Goal: Task Accomplishment & Management: Use online tool/utility

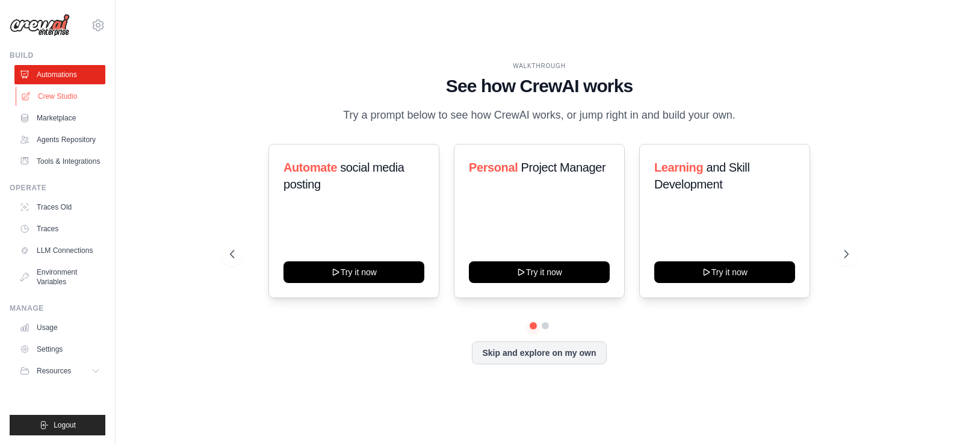
click at [73, 92] on link "Crew Studio" at bounding box center [61, 96] width 91 height 19
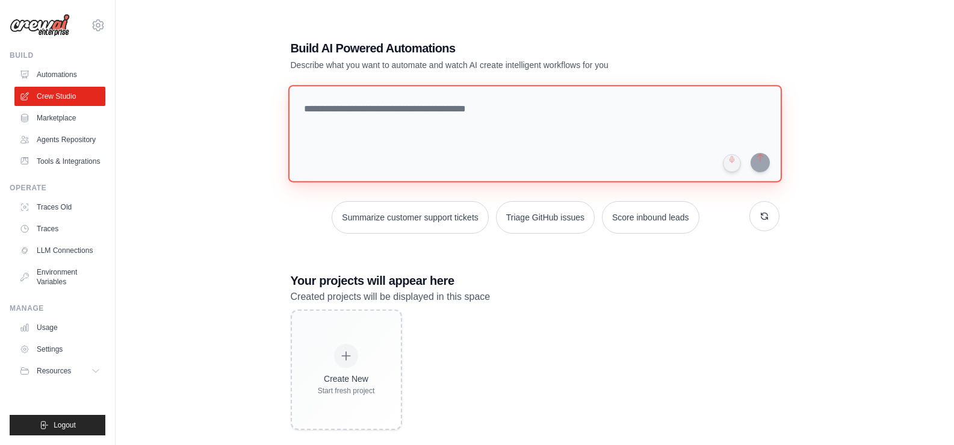
click at [317, 94] on textarea at bounding box center [534, 133] width 493 height 97
type textarea "*"
type textarea "****"
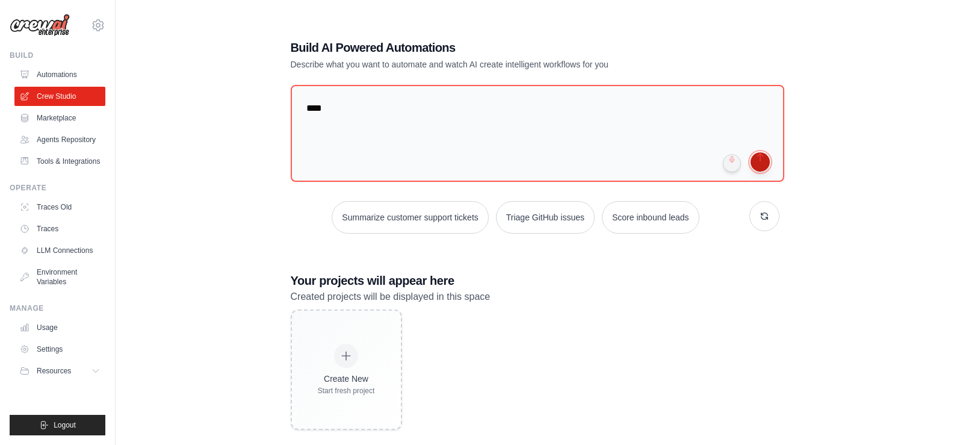
click at [765, 160] on button "submit" at bounding box center [759, 161] width 19 height 19
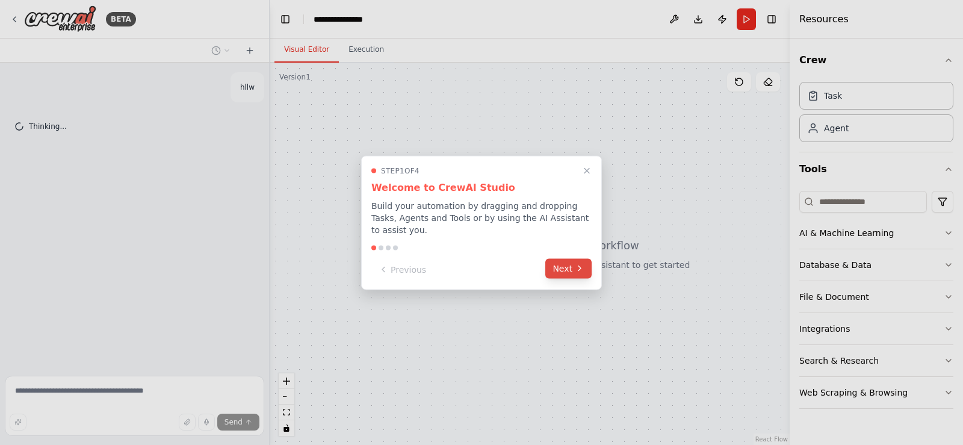
click at [589, 259] on button "Next" at bounding box center [568, 268] width 46 height 20
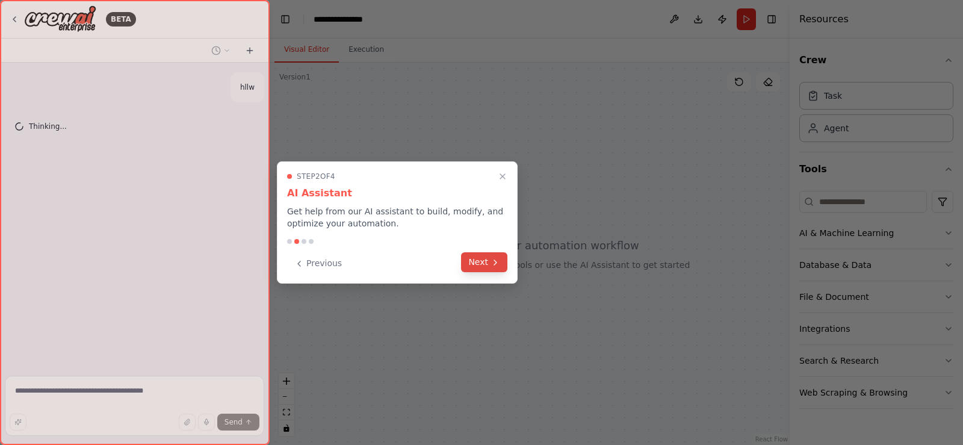
click at [493, 260] on icon at bounding box center [495, 263] width 10 height 10
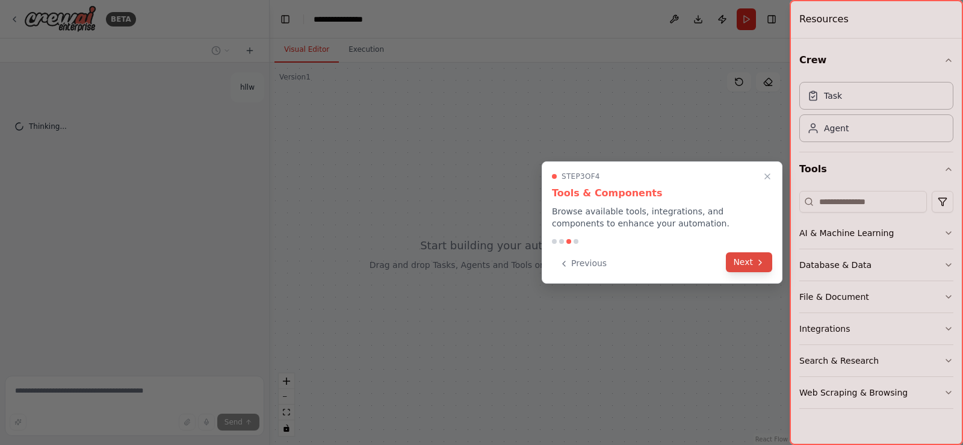
click at [756, 256] on button "Next" at bounding box center [749, 262] width 46 height 20
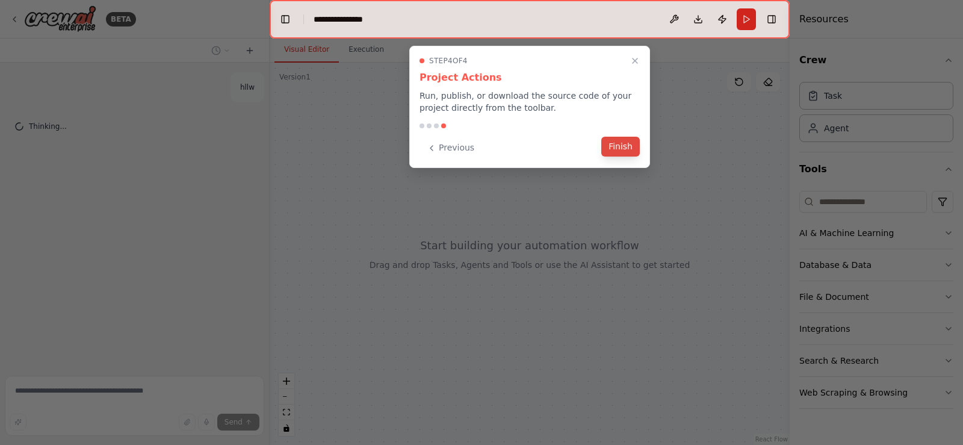
click at [627, 147] on button "Finish" at bounding box center [620, 147] width 39 height 20
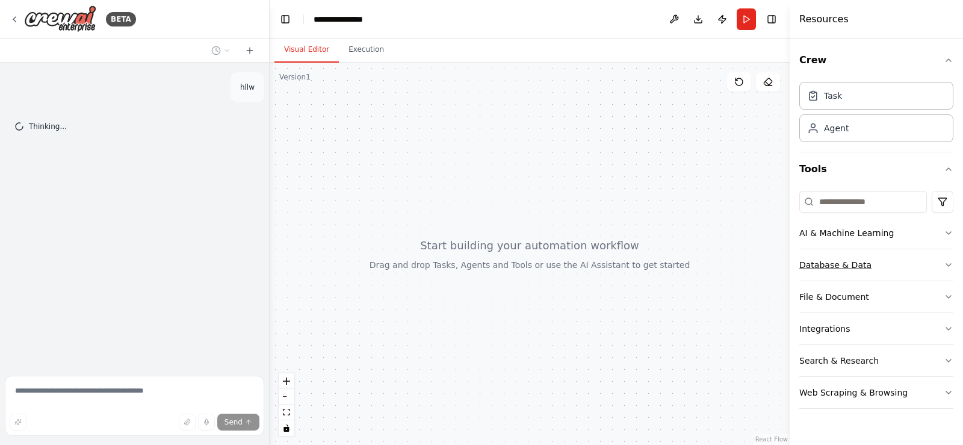
click at [886, 255] on button "Database & Data" at bounding box center [876, 264] width 154 height 31
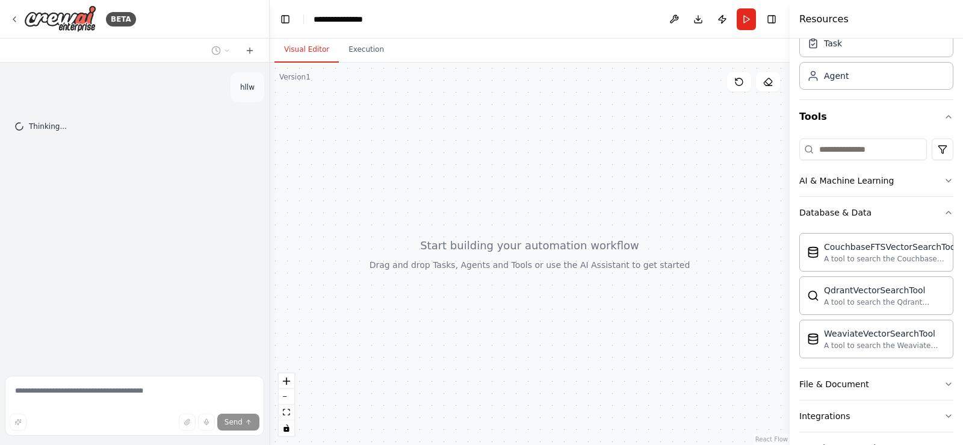
scroll to position [53, 0]
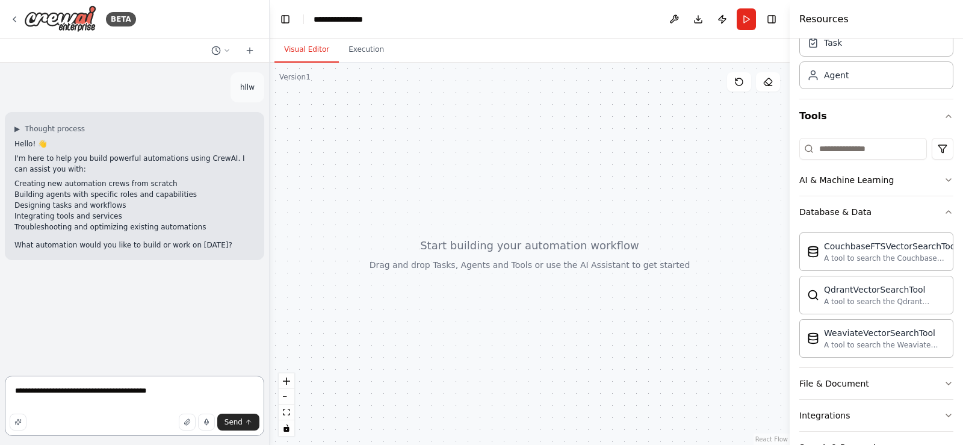
type textarea "**********"
type textarea "*"
type textarea "**********"
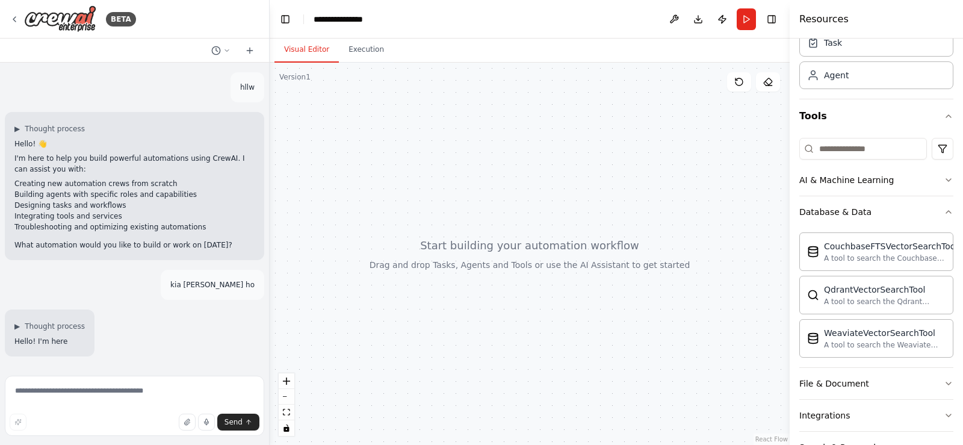
click at [294, 108] on div at bounding box center [530, 254] width 520 height 382
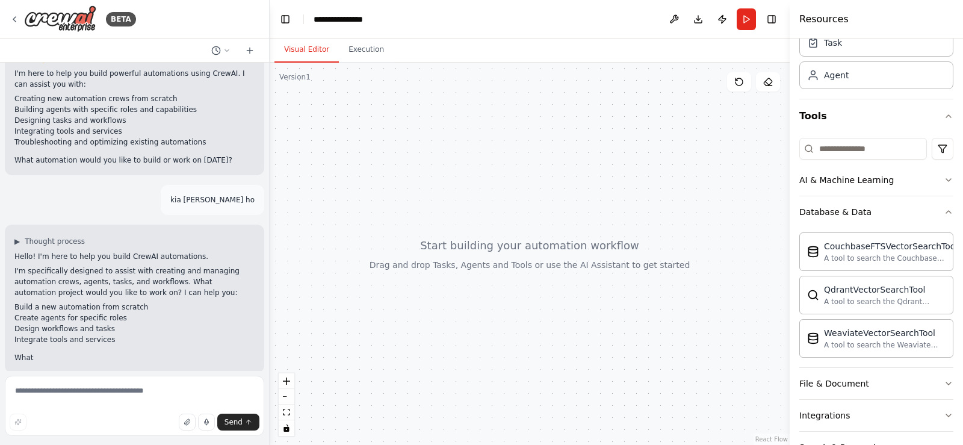
scroll to position [96, 0]
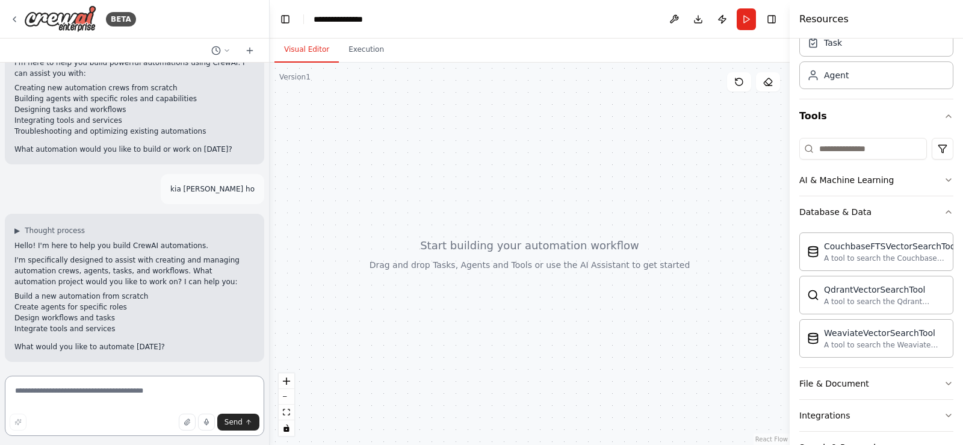
click at [137, 391] on textarea at bounding box center [134, 405] width 259 height 60
paste textarea "**********"
type textarea "**********"
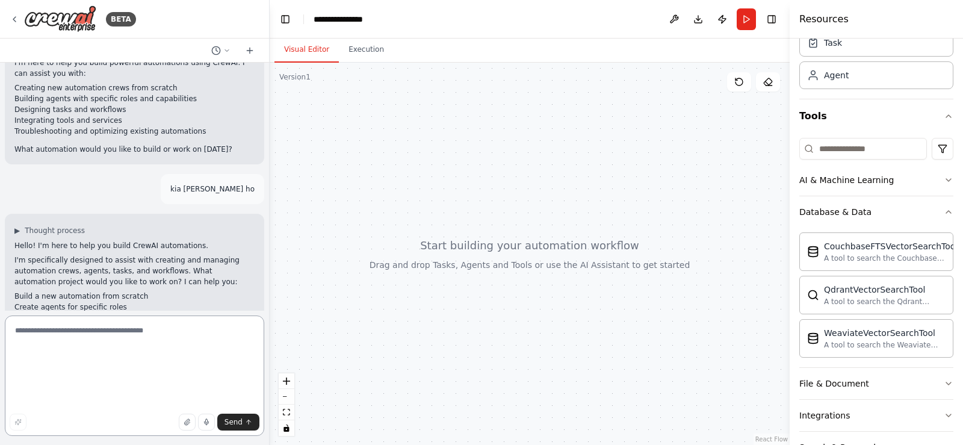
scroll to position [0, 0]
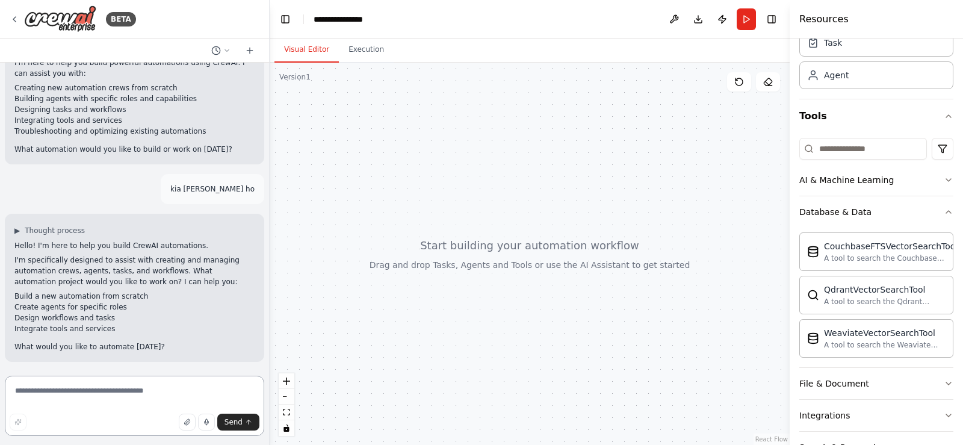
paste textarea "**********"
type textarea "**********"
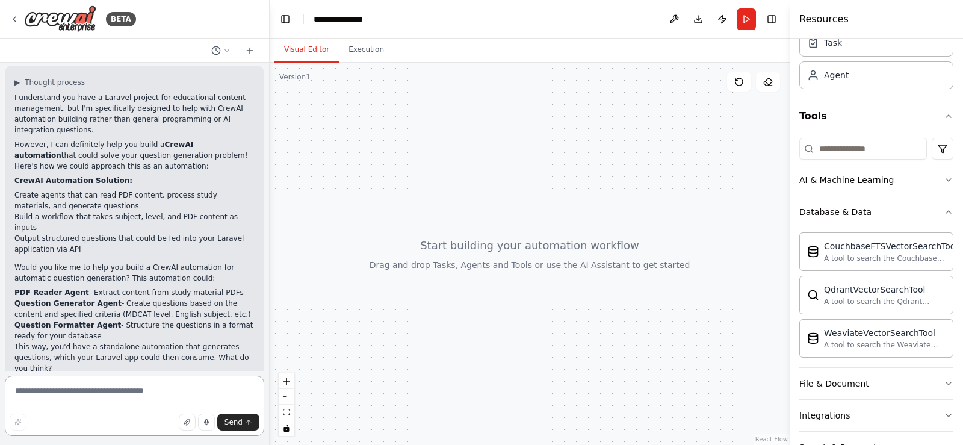
scroll to position [640, 0]
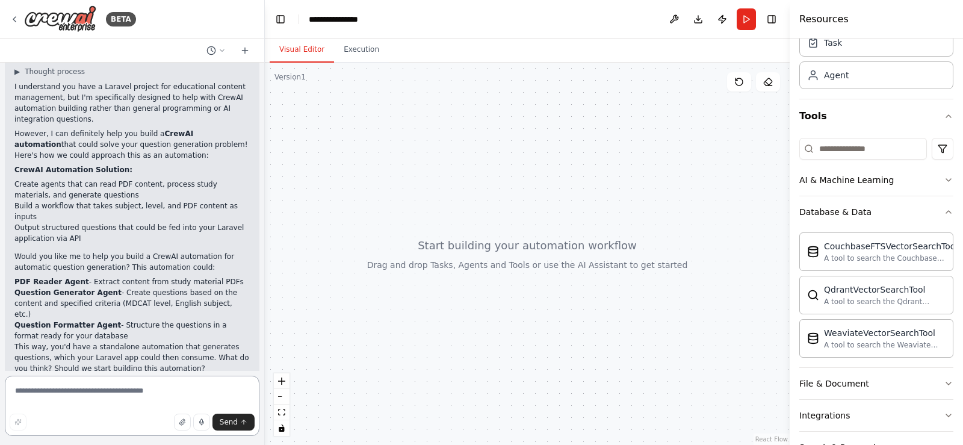
drag, startPoint x: 265, startPoint y: 315, endPoint x: 265, endPoint y: 307, distance: 7.2
click at [265, 307] on div "BETA hllw ▶ Thought process Hello! 👋 I'm here to help you build powerful automa…" at bounding box center [481, 222] width 963 height 445
type textarea "*******"
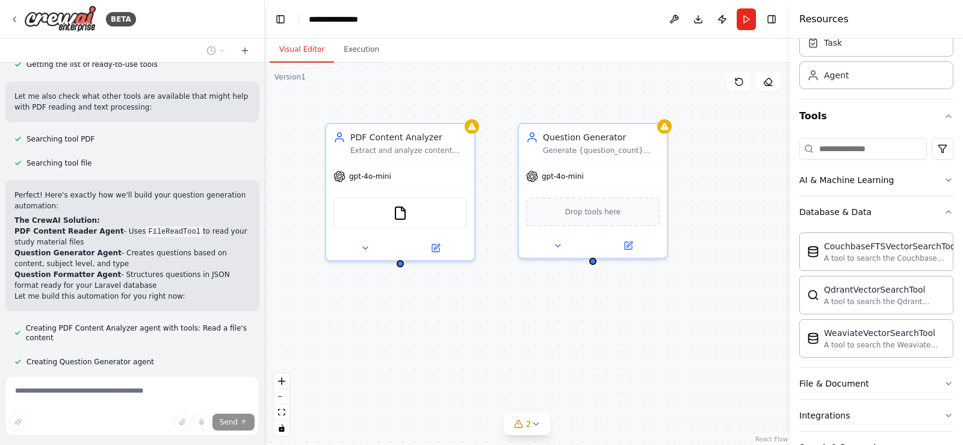
scroll to position [1117, 0]
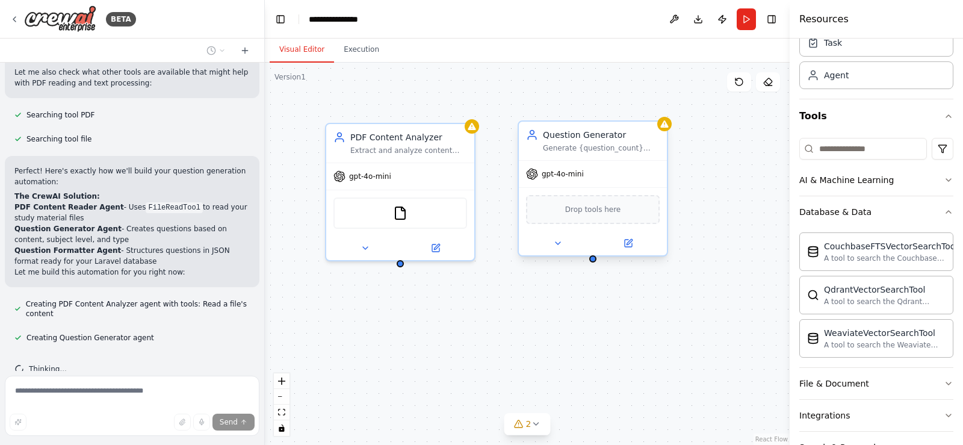
click at [557, 215] on div "Drop tools here" at bounding box center [593, 209] width 134 height 29
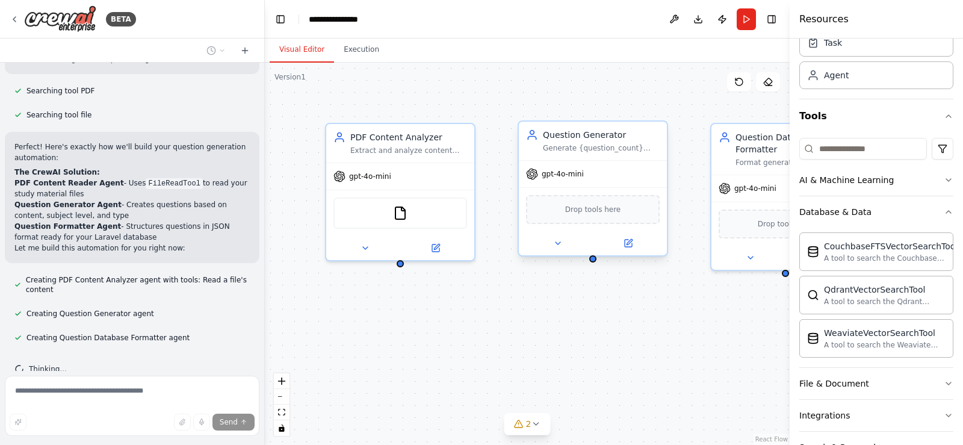
click at [591, 212] on span "Drop tools here" at bounding box center [593, 209] width 56 height 12
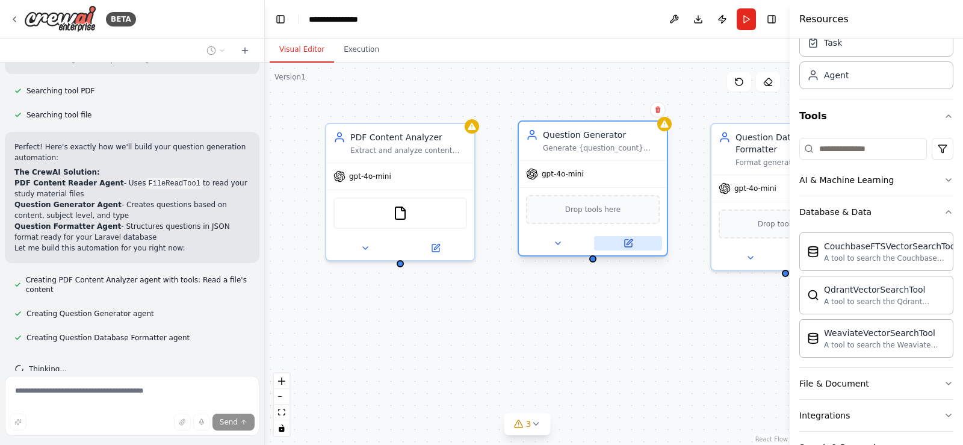
scroll to position [1205, 0]
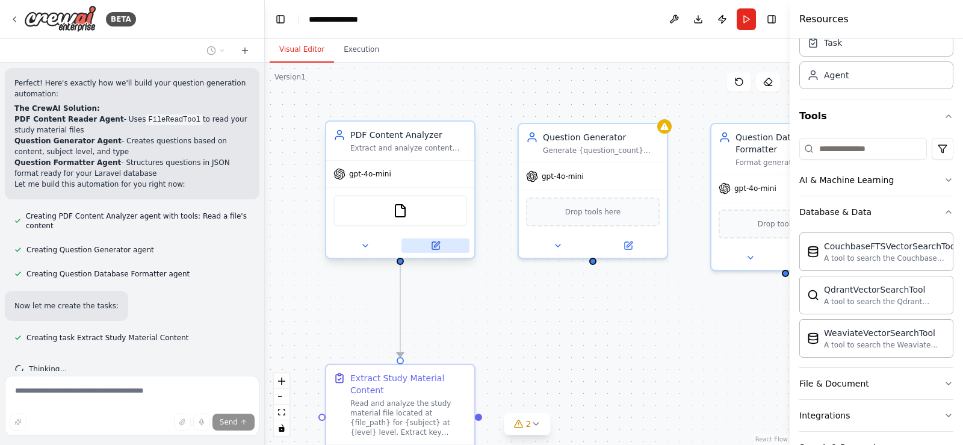
click at [431, 251] on button at bounding box center [435, 245] width 68 height 14
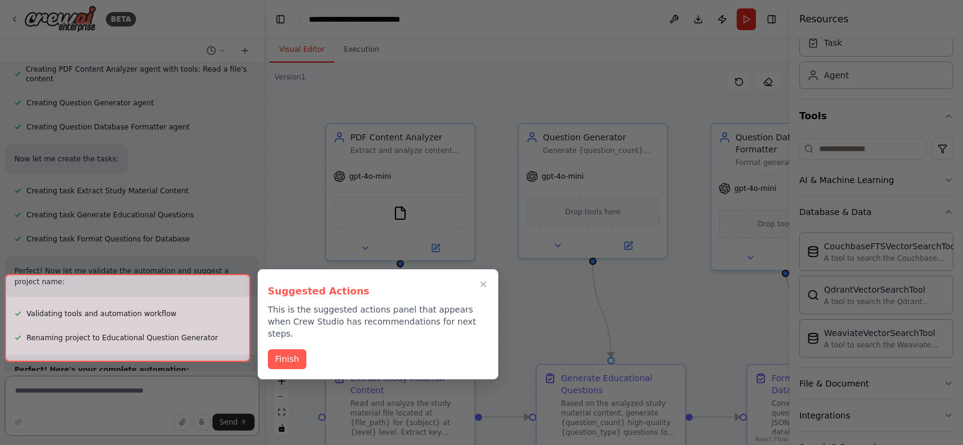
scroll to position [1761, 0]
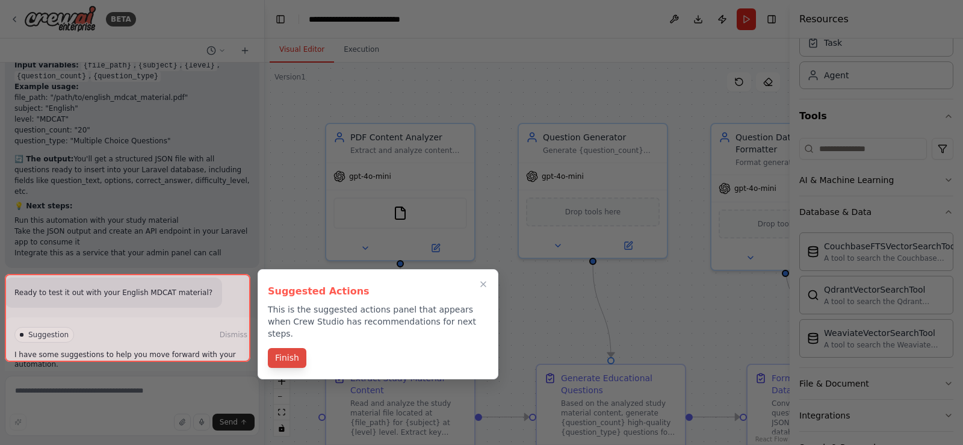
click at [274, 348] on button "Finish" at bounding box center [287, 358] width 39 height 20
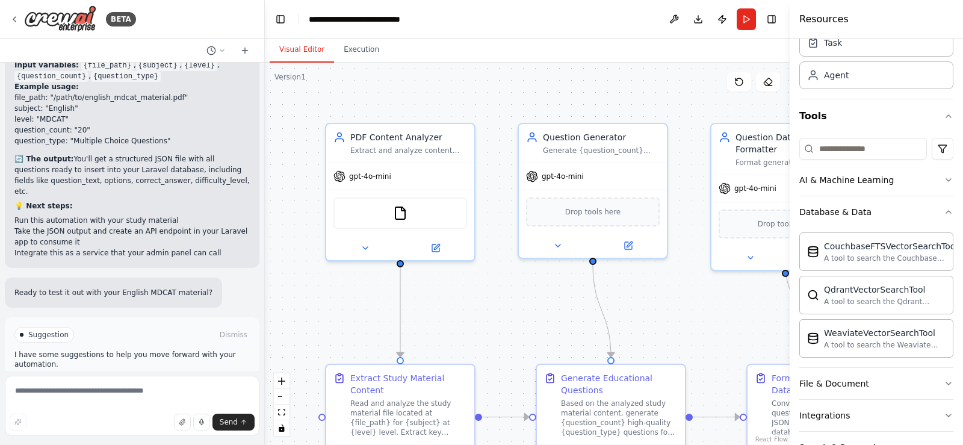
drag, startPoint x: 264, startPoint y: 323, endPoint x: 265, endPoint y: 313, distance: 9.7
click at [265, 313] on div "BETA hllw ▶ Thought process Hello! 👋 I'm here to help you build powerful automa…" at bounding box center [481, 222] width 963 height 445
click at [140, 397] on textarea at bounding box center [132, 405] width 255 height 60
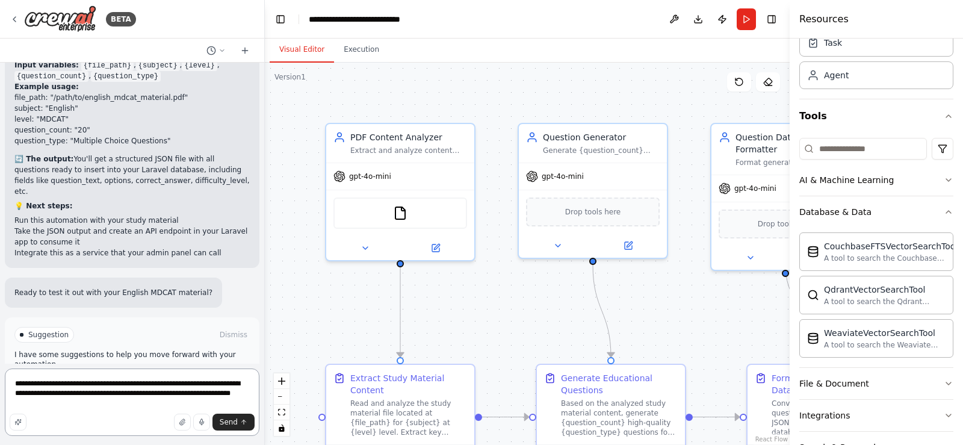
scroll to position [123, 0]
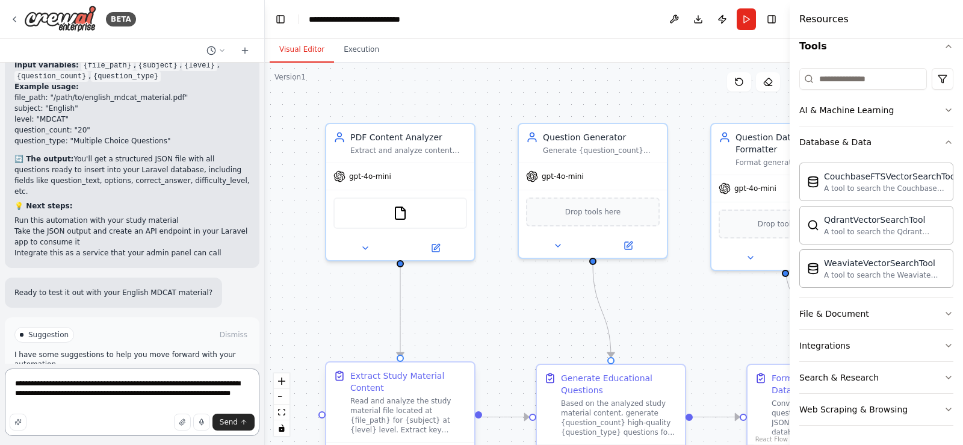
type textarea "**********"
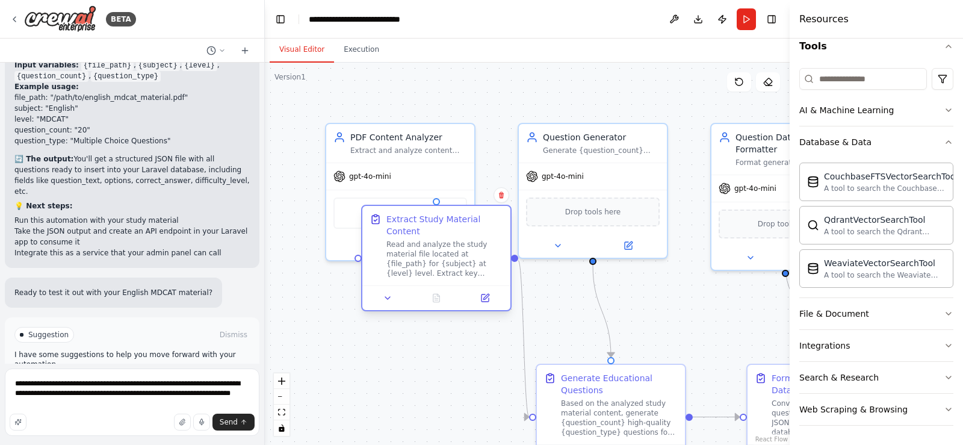
drag, startPoint x: 404, startPoint y: 403, endPoint x: 436, endPoint y: 241, distance: 165.1
click at [436, 241] on div "Read and analyze the study material file located at {file_path} for {subject} a…" at bounding box center [444, 258] width 117 height 39
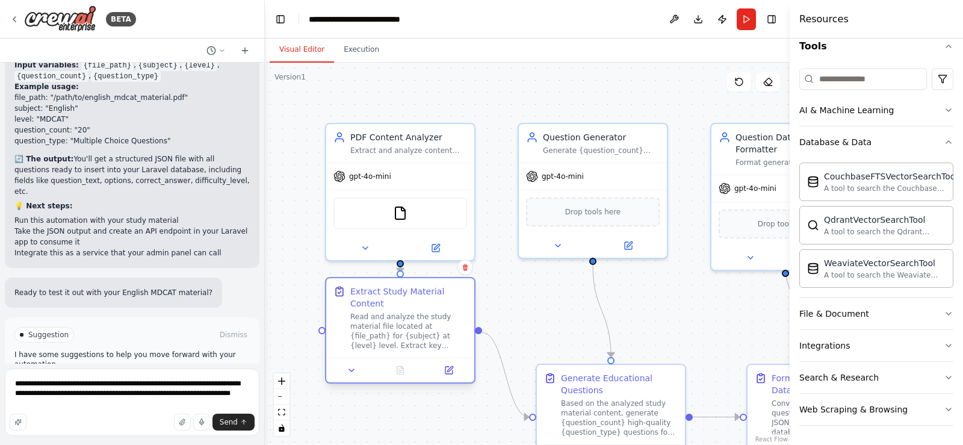
drag, startPoint x: 436, startPoint y: 271, endPoint x: 401, endPoint y: 348, distance: 85.1
click at [401, 348] on div "Read and analyze the study material file located at {file_path} for {subject} a…" at bounding box center [408, 331] width 117 height 39
click at [445, 372] on icon at bounding box center [449, 370] width 10 height 10
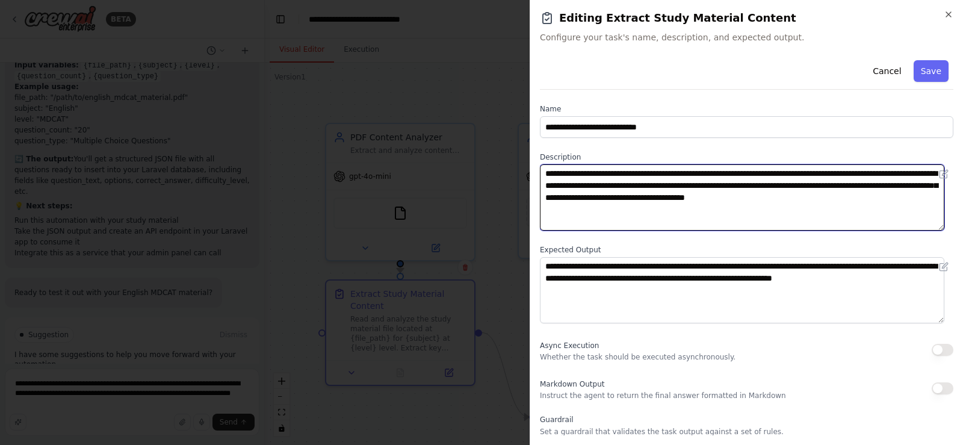
click at [799, 206] on textarea "**********" at bounding box center [742, 197] width 404 height 66
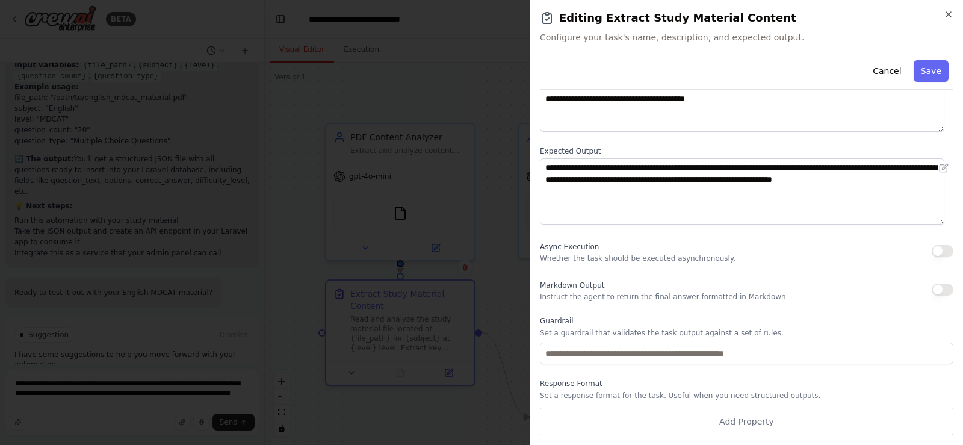
scroll to position [0, 0]
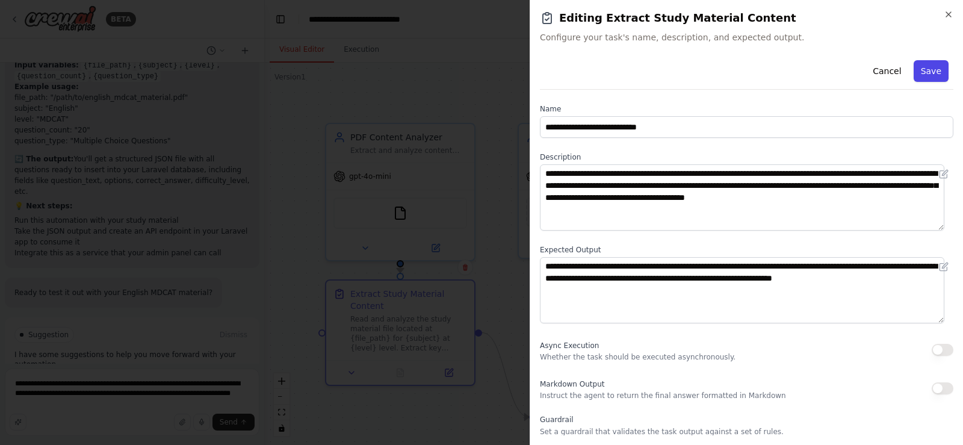
click at [921, 68] on button "Save" at bounding box center [930, 71] width 35 height 22
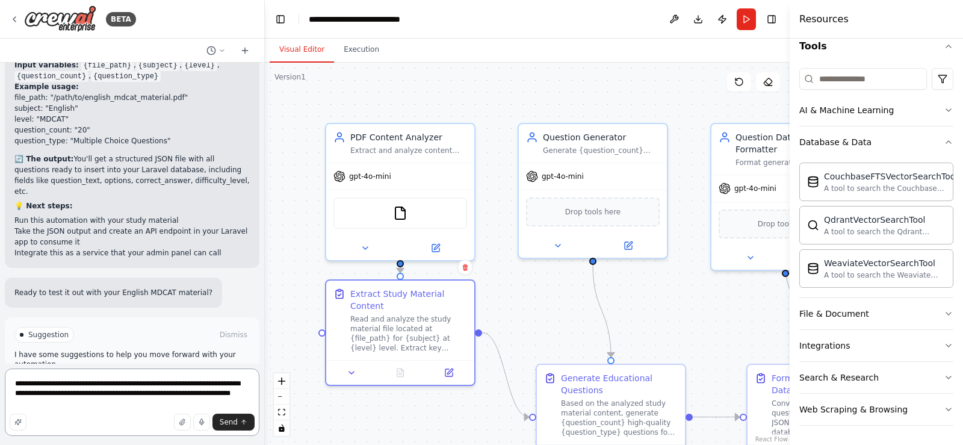
click at [144, 413] on textarea "**********" at bounding box center [132, 401] width 255 height 67
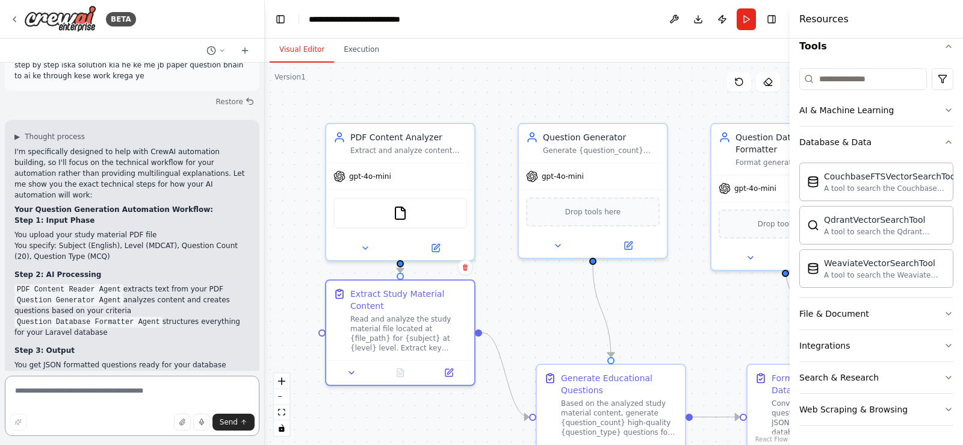
scroll to position [2029, 0]
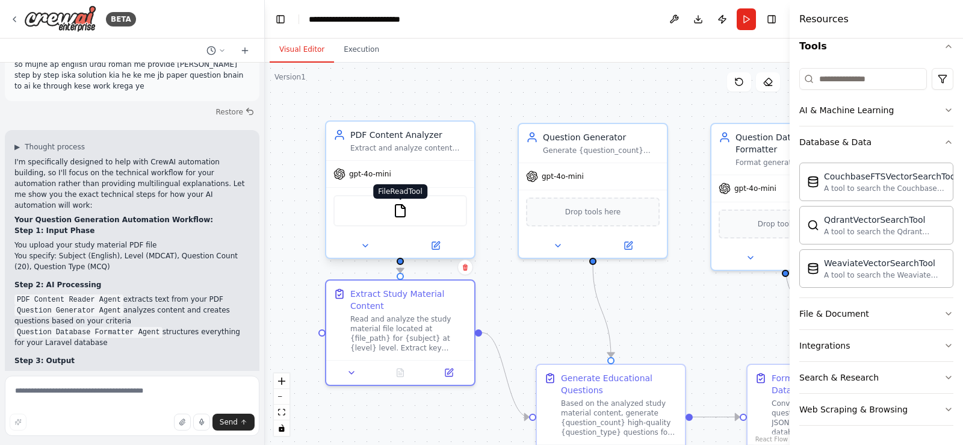
click at [394, 217] on img at bounding box center [400, 210] width 14 height 14
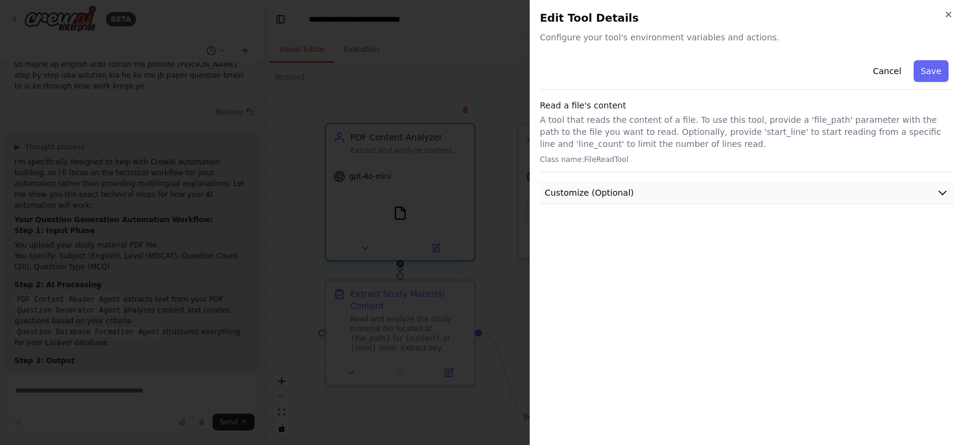
click at [569, 198] on span "Customize (Optional)" at bounding box center [589, 193] width 89 height 12
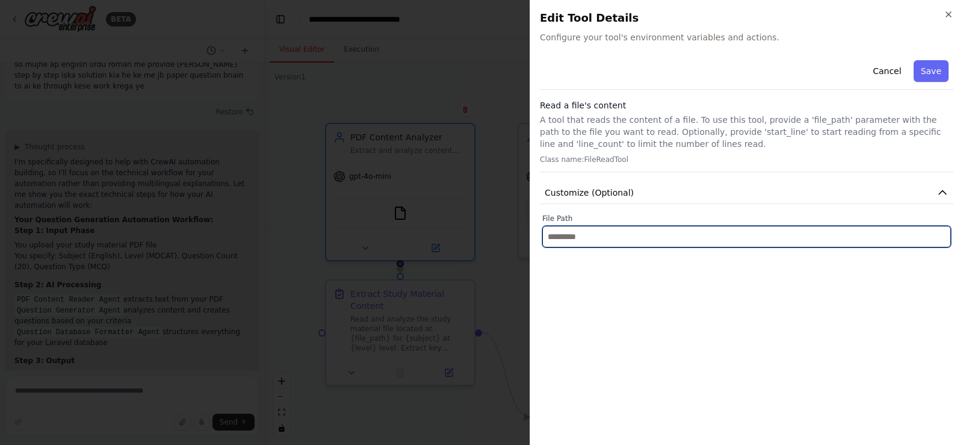
click at [569, 231] on input "text" at bounding box center [746, 237] width 409 height 22
paste input "**********"
type input "**********"
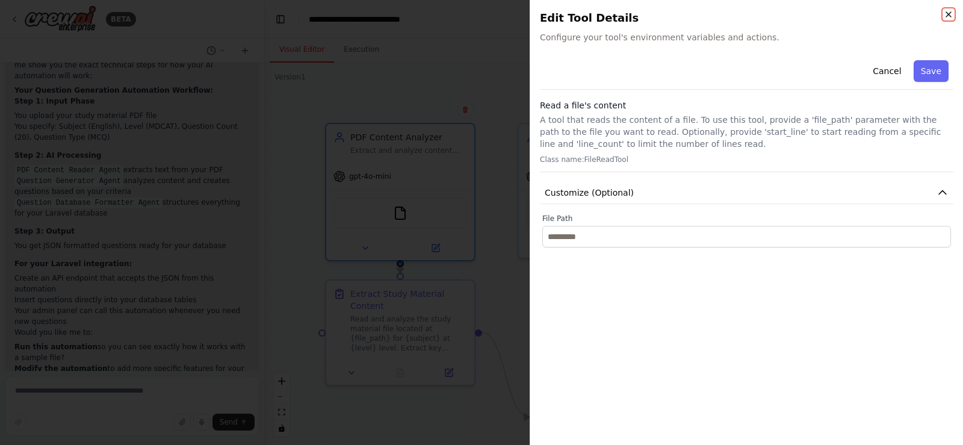
click at [947, 15] on icon "button" at bounding box center [949, 15] width 10 height 10
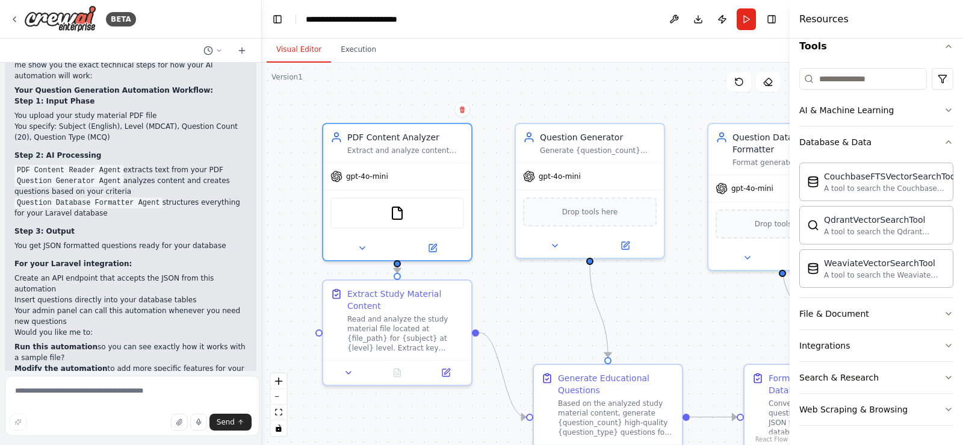
scroll to position [2202, 0]
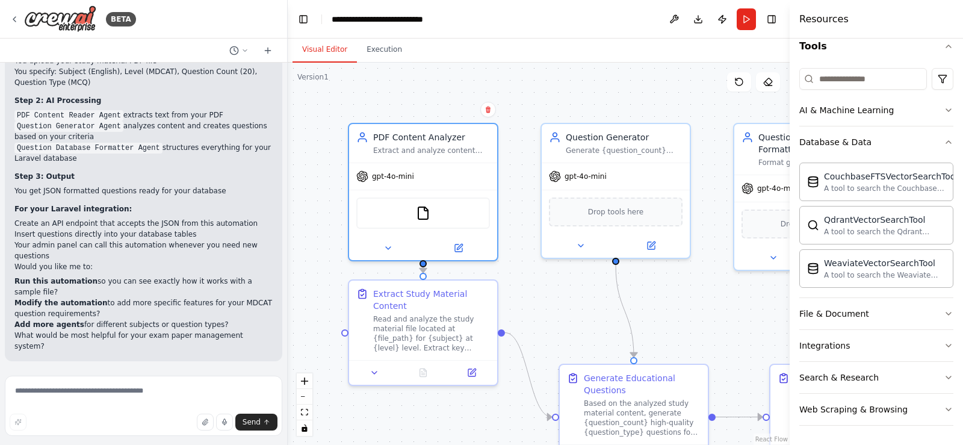
drag, startPoint x: 263, startPoint y: 346, endPoint x: 317, endPoint y: 202, distance: 154.0
click at [317, 202] on div "BETA hllw ▶ Thought process Hello! 👋 I'm here to help you build powerful automa…" at bounding box center [481, 222] width 963 height 445
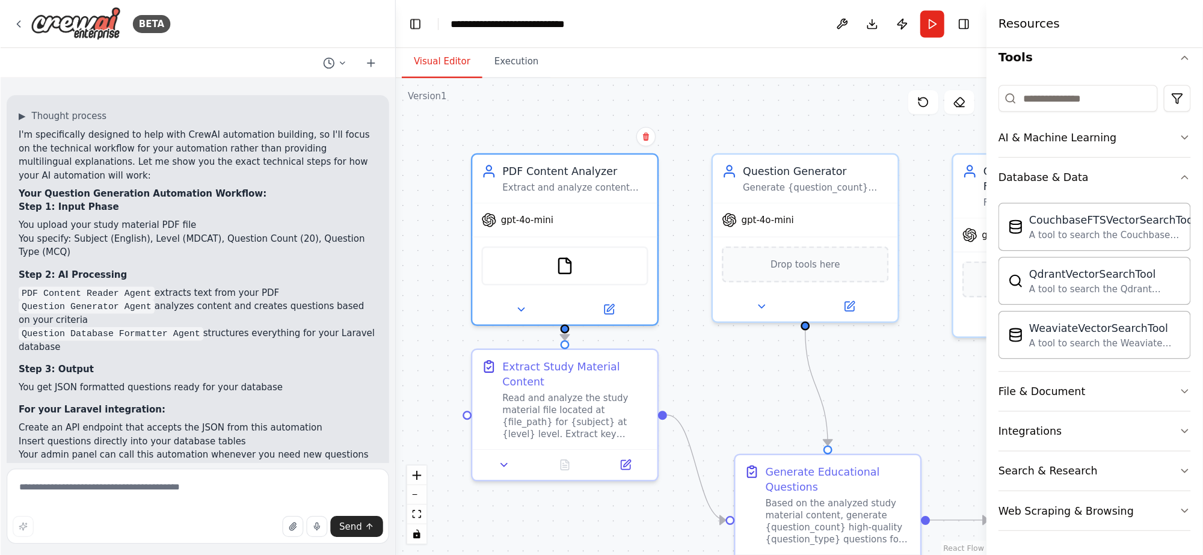
scroll to position [1965, 0]
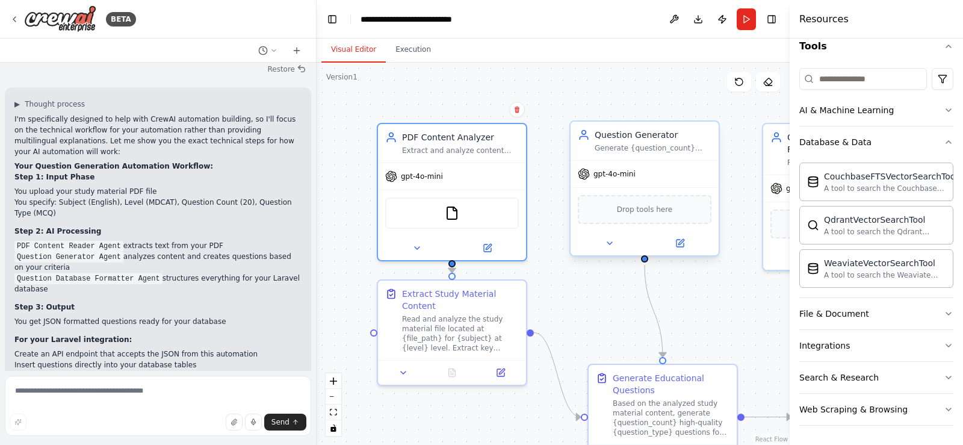
click at [649, 209] on span "Drop tools here" at bounding box center [645, 209] width 56 height 12
click at [652, 217] on div "Drop tools here" at bounding box center [645, 209] width 134 height 29
click at [650, 214] on span "Drop tools here" at bounding box center [645, 209] width 56 height 12
click at [631, 219] on div "Drop tools here" at bounding box center [645, 209] width 134 height 29
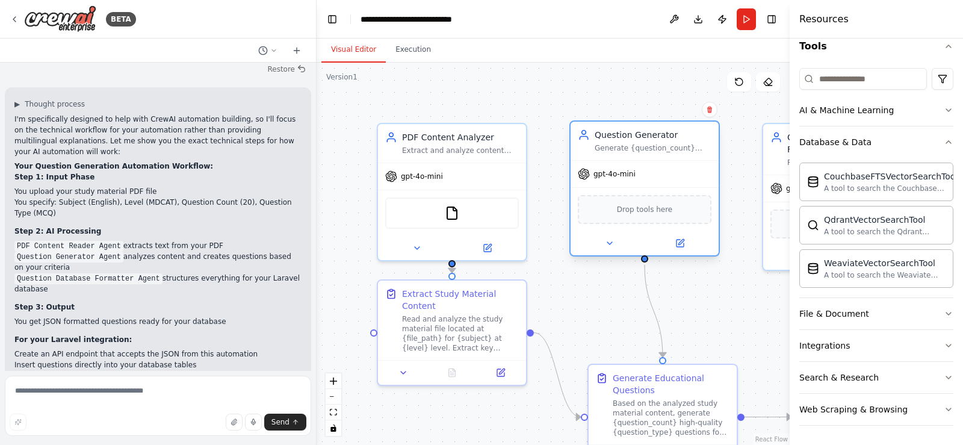
click at [632, 255] on div "Question Generator Generate {question_count} high-quality {question_type} quest…" at bounding box center [644, 188] width 150 height 136
click at [603, 251] on div at bounding box center [644, 243] width 148 height 24
click at [603, 250] on div at bounding box center [644, 243] width 148 height 24
click at [609, 246] on icon at bounding box center [610, 243] width 10 height 10
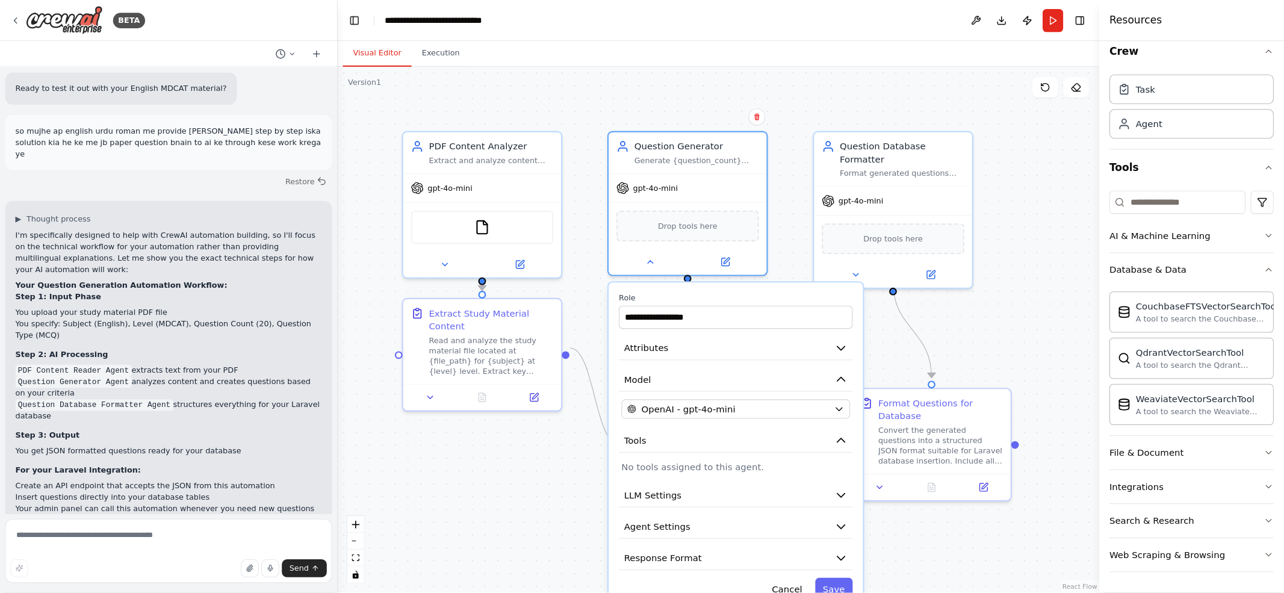
scroll to position [0, 0]
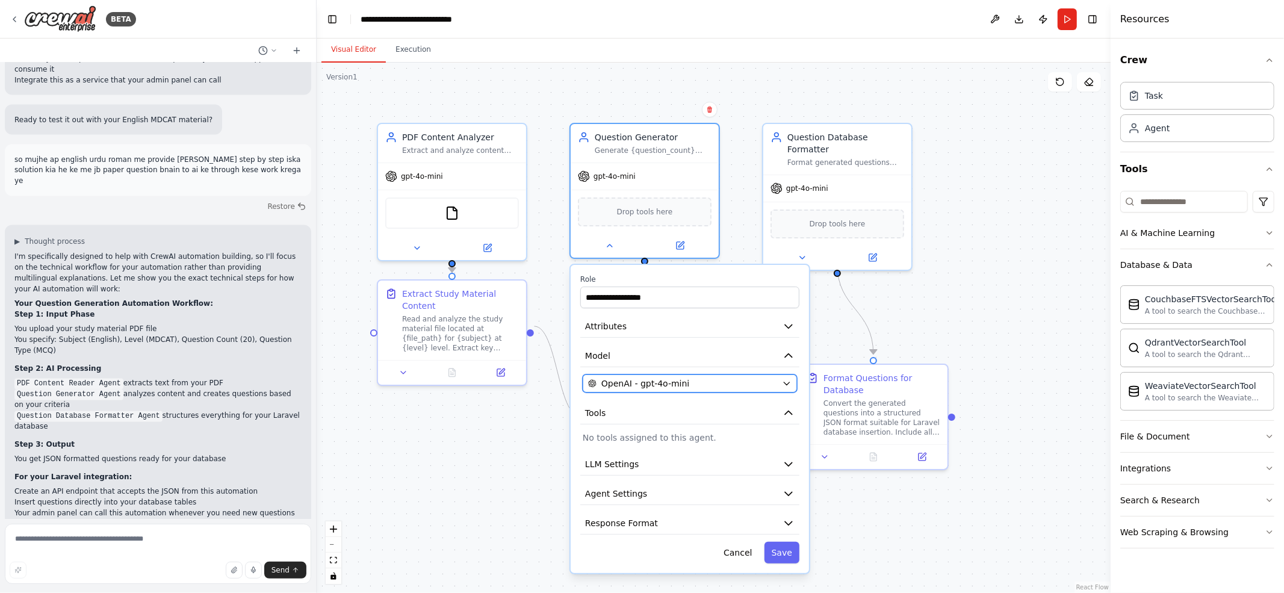
click at [792, 386] on button "OpenAI - gpt-4o-mini" at bounding box center [689, 383] width 214 height 18
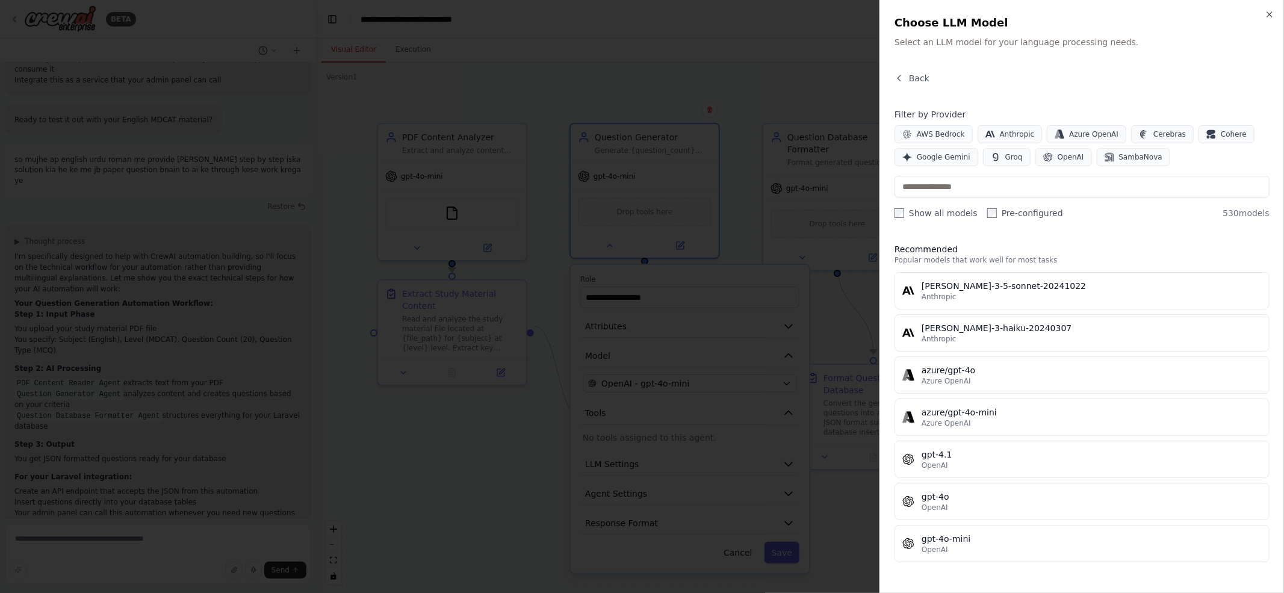
click at [812, 320] on div at bounding box center [642, 296] width 1284 height 593
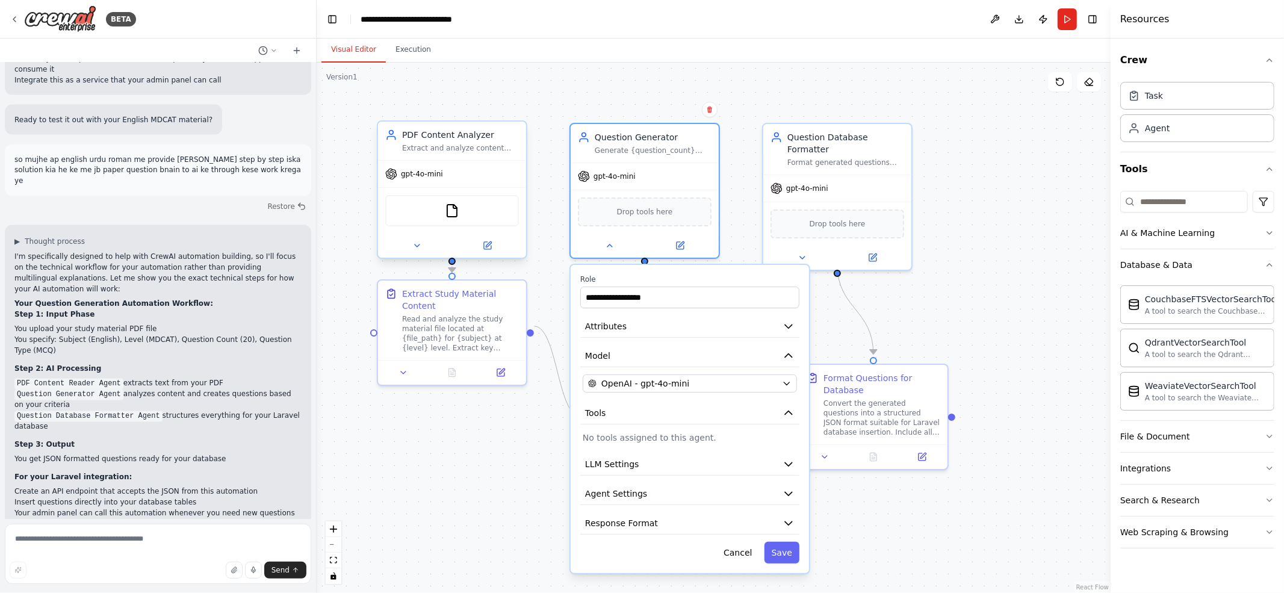
click at [451, 226] on div "FileReadTool" at bounding box center [452, 210] width 148 height 46
click at [667, 416] on div "Based on the analyzed study material content, generate {question_count} high-qu…" at bounding box center [671, 415] width 117 height 39
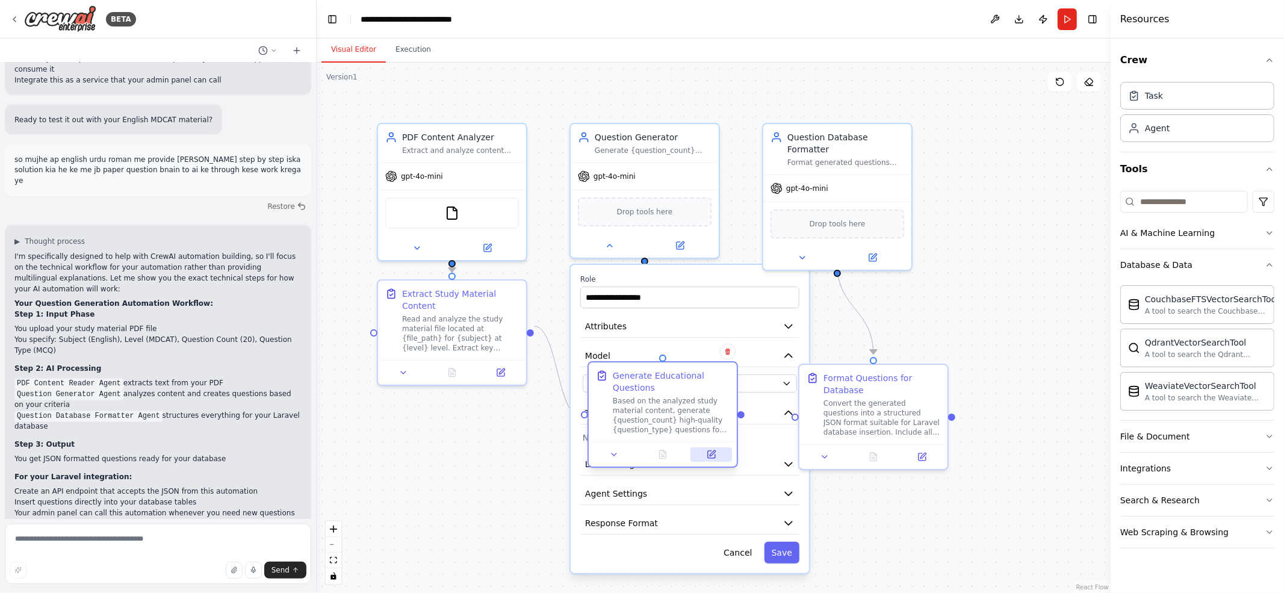
click at [713, 444] on icon at bounding box center [711, 452] width 5 height 5
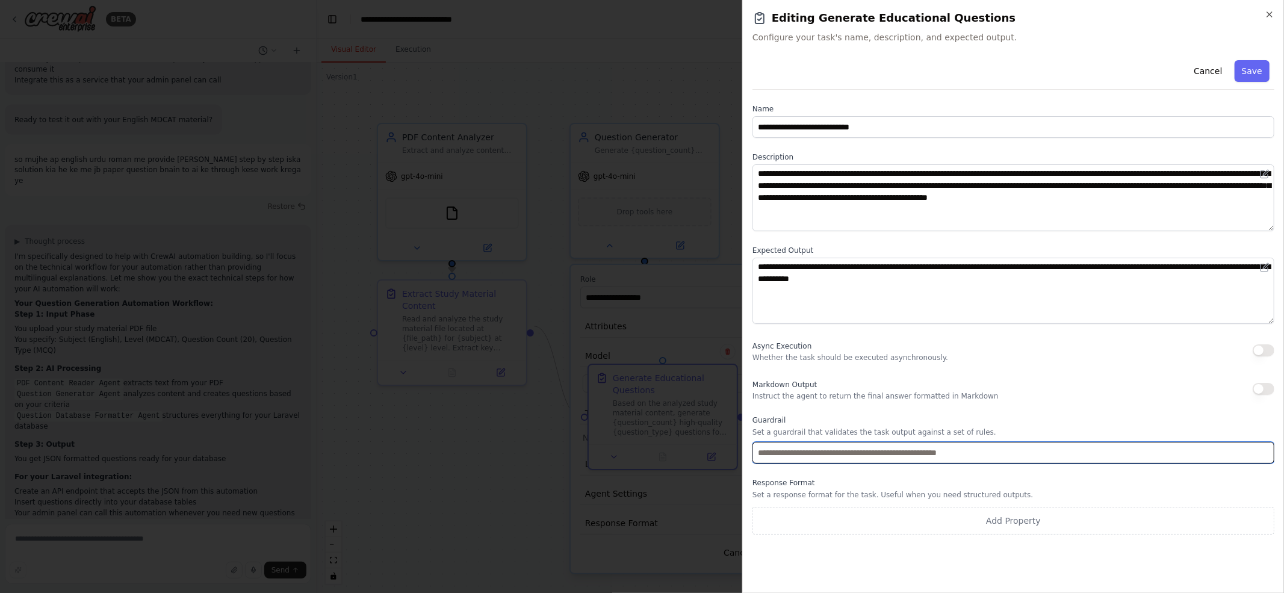
click at [836, 444] on input "text" at bounding box center [1013, 453] width 522 height 22
